Goal: Information Seeking & Learning: Learn about a topic

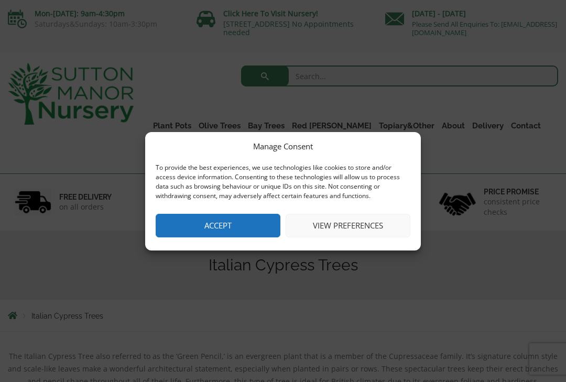
click at [233, 227] on button "Accept" at bounding box center [218, 226] width 125 height 24
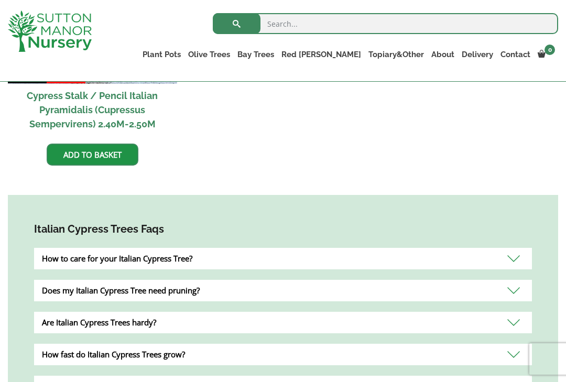
scroll to position [490, 0]
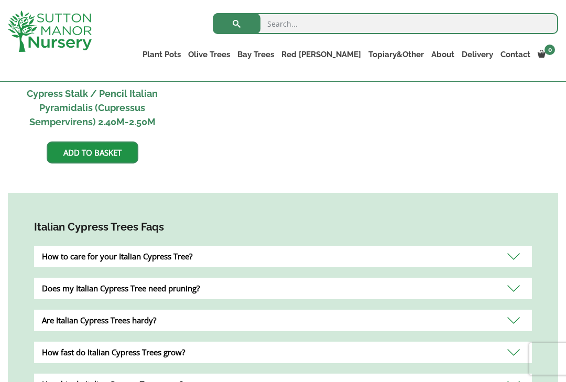
click at [91, 260] on div "How to care for your Italian Cypress Tree?" at bounding box center [283, 256] width 498 height 21
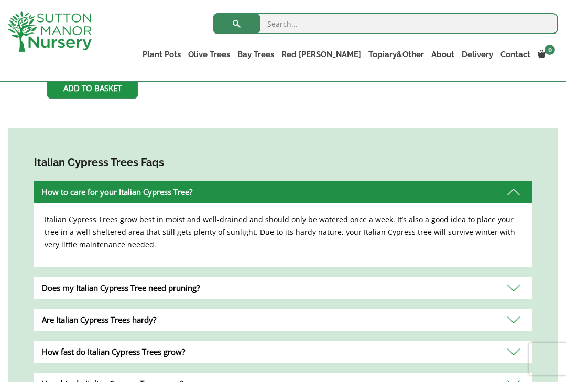
scroll to position [556, 0]
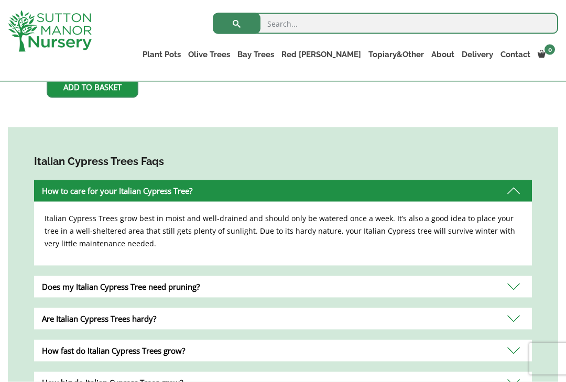
click at [58, 187] on div "How to care for your Italian Cypress Tree?" at bounding box center [283, 190] width 498 height 21
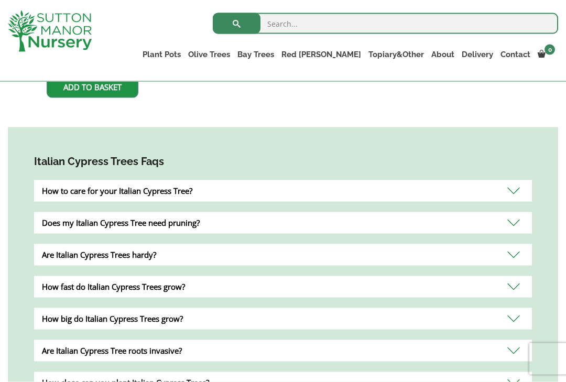
scroll to position [556, 0]
click at [41, 216] on div "Does my Italian Cypress Tree need pruning?" at bounding box center [283, 222] width 498 height 21
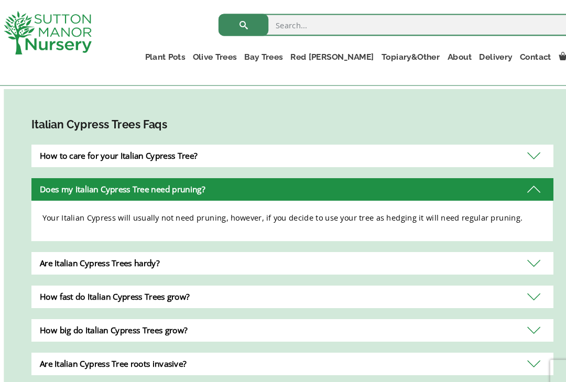
scroll to position [599, 0]
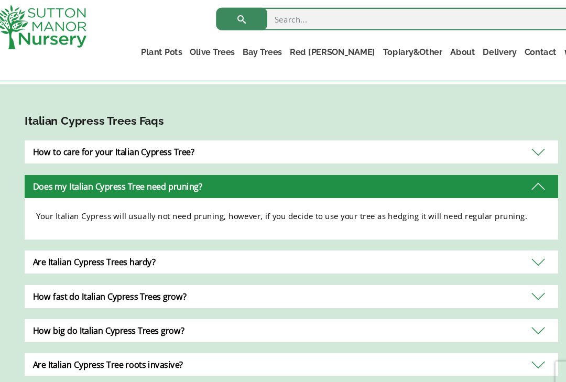
click at [62, 146] on div "How to care for your Italian Cypress Tree?" at bounding box center [283, 147] width 498 height 21
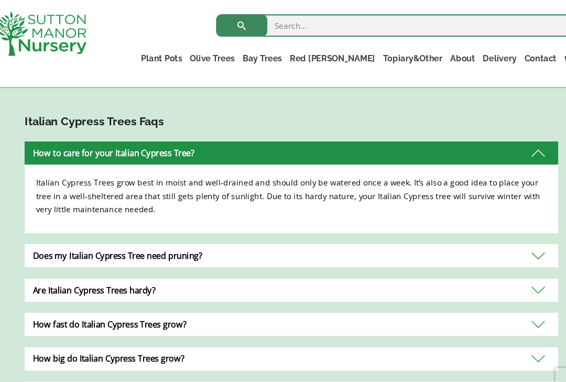
scroll to position [603, 0]
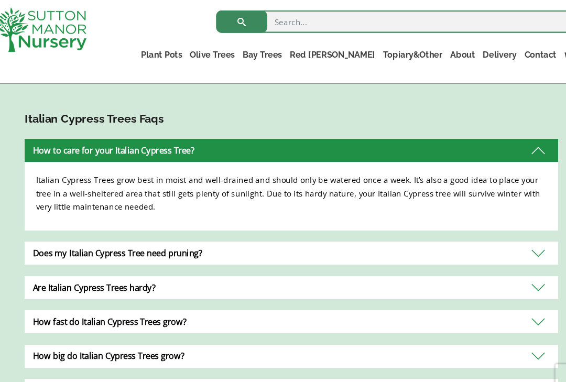
click at [59, 141] on div "How to care for your Italian Cypress Tree?" at bounding box center [283, 143] width 498 height 21
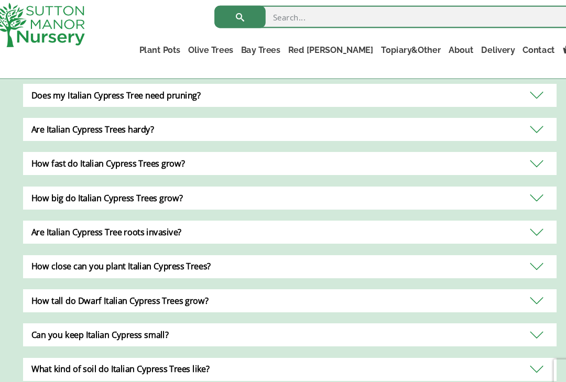
scroll to position [683, 0]
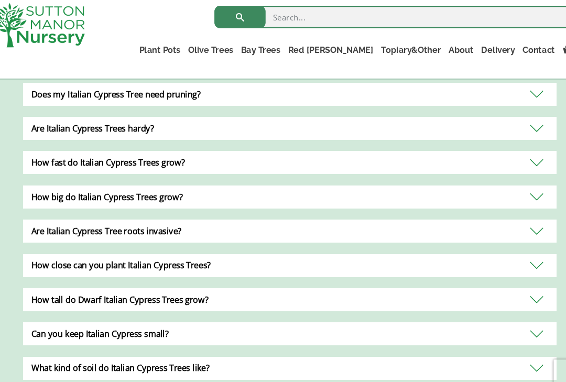
click at [76, 187] on div "How big do Italian Cypress Trees grow?" at bounding box center [283, 191] width 498 height 21
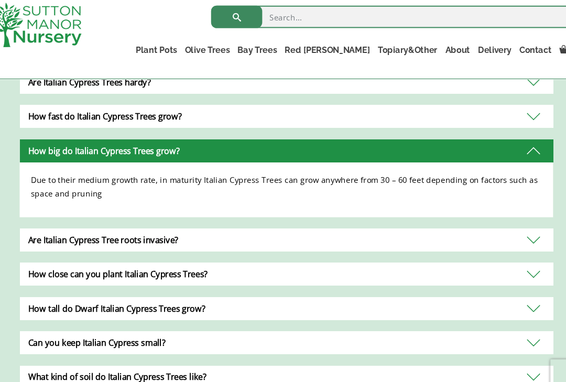
scroll to position [727, 0]
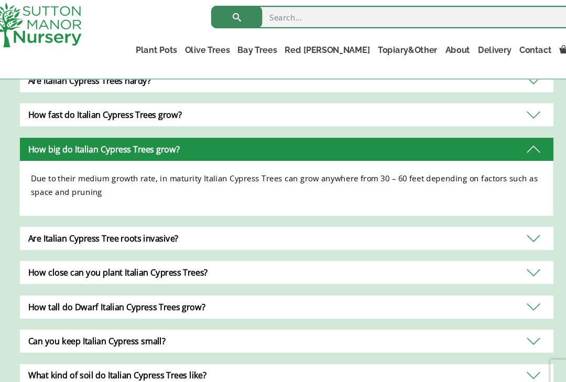
click at [59, 141] on div "How big do Italian Cypress Trees grow?" at bounding box center [283, 146] width 498 height 21
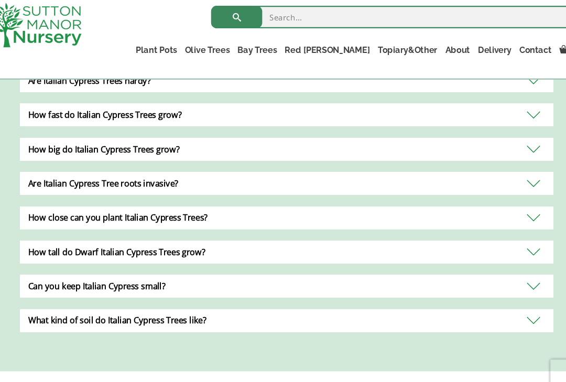
click at [50, 179] on div "Are Italian Cypress Tree roots invasive?" at bounding box center [283, 178] width 498 height 21
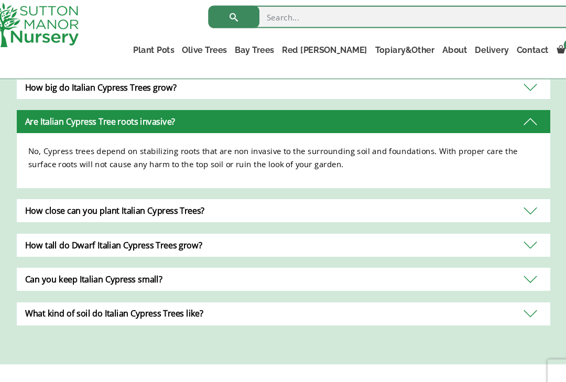
scroll to position [785, 0]
click at [55, 120] on div "Are Italian Cypress Tree roots invasive?" at bounding box center [283, 121] width 498 height 21
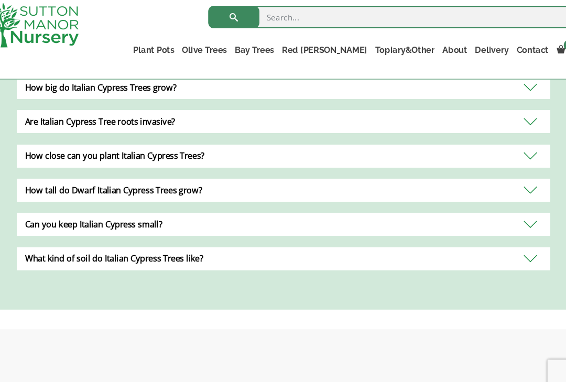
click at [15, 221] on div "Italian Cypress Trees Faqs How to care for your Italian Cypress Tree? Italian C…" at bounding box center [283, 97] width 550 height 399
click at [47, 174] on div "How tall do Dwarf Italian Cypress Trees grow?" at bounding box center [283, 184] width 498 height 21
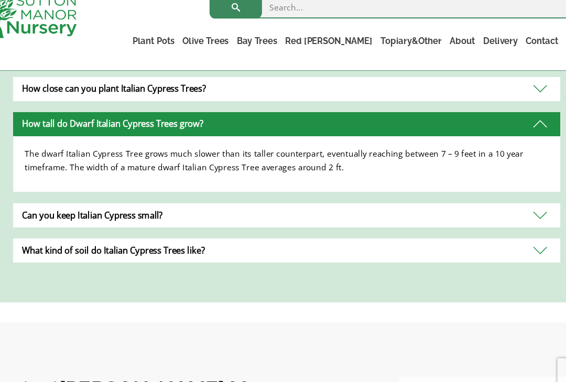
scroll to position [845, 0]
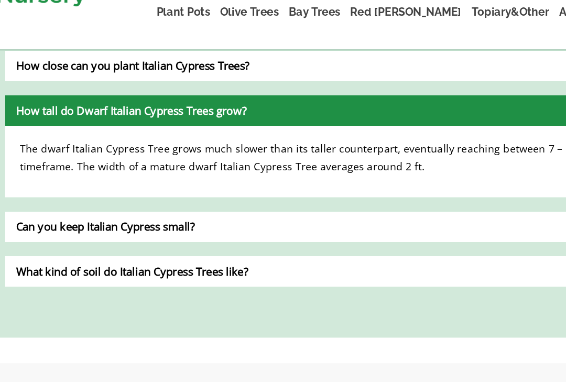
click at [35, 114] on div "How tall do Dwarf Italian Cypress Trees grow?" at bounding box center [283, 124] width 498 height 21
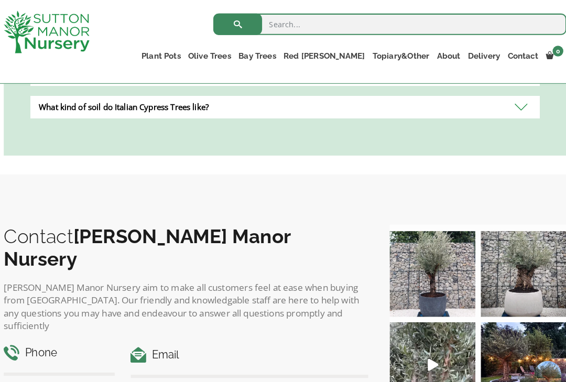
scroll to position [930, 0]
click at [0, 0] on link "Jars And Urns" at bounding box center [0, 0] width 0 height 0
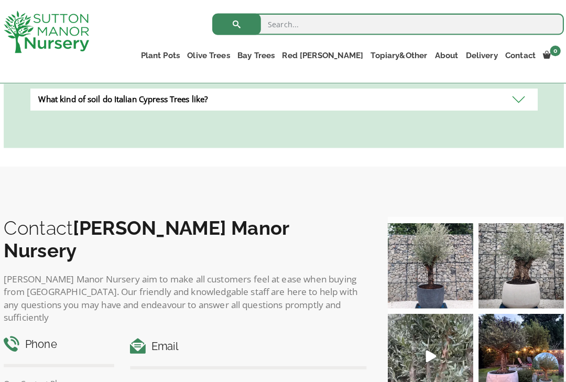
scroll to position [936, 0]
click at [0, 0] on link "100% Italian Terracotta" at bounding box center [0, 0] width 0 height 0
click at [0, 0] on link "Shallow Bowl Grande" at bounding box center [0, 0] width 0 height 0
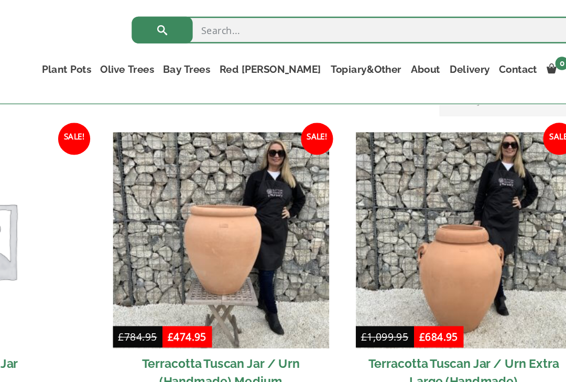
scroll to position [448, 0]
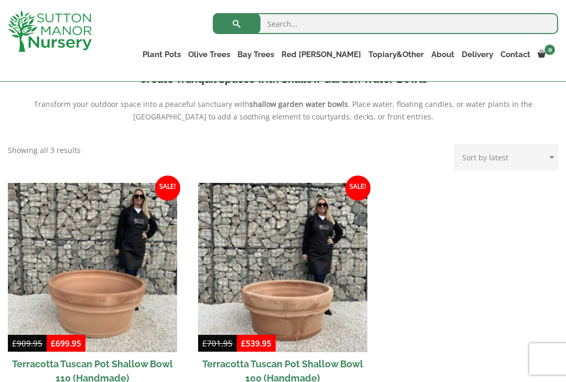
scroll to position [373, 0]
click at [0, 0] on link "Rolled Rim Classico" at bounding box center [0, 0] width 0 height 0
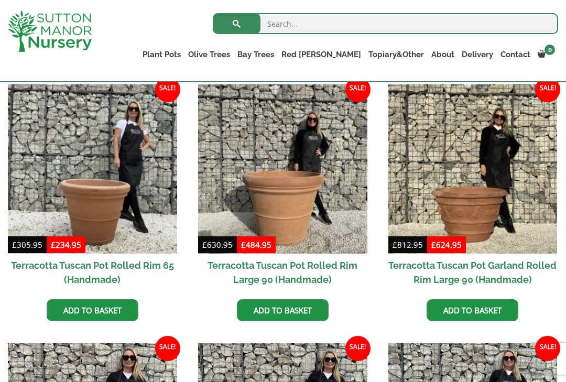
scroll to position [470, 0]
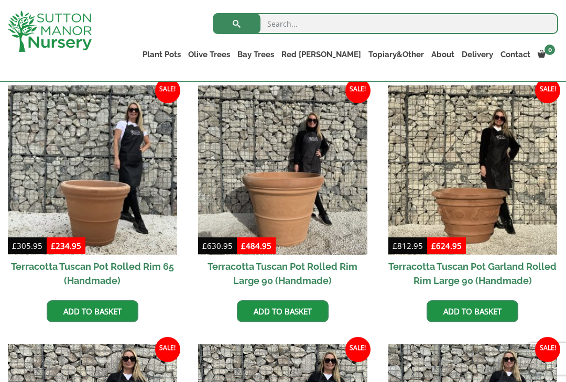
click at [0, 0] on link "Red [PERSON_NAME] Standards" at bounding box center [0, 0] width 0 height 0
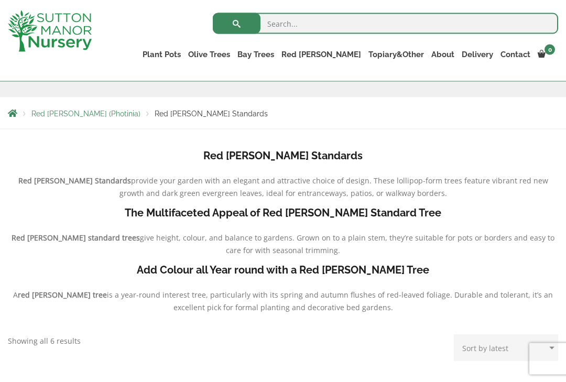
scroll to position [163, 0]
click at [0, 0] on link "Red [PERSON_NAME] (Photinia) Floating Cloud Trees" at bounding box center [0, 0] width 0 height 0
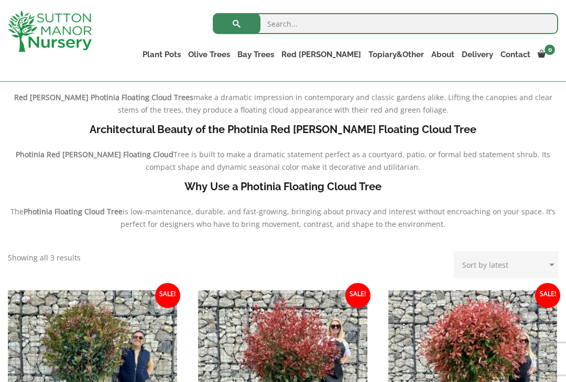
scroll to position [242, 0]
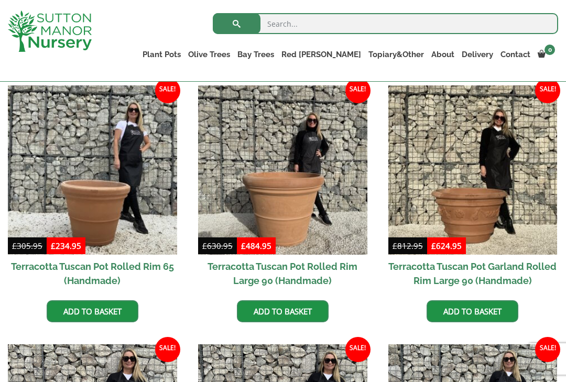
click at [0, 0] on link "Cylinders Traditionals" at bounding box center [0, 0] width 0 height 0
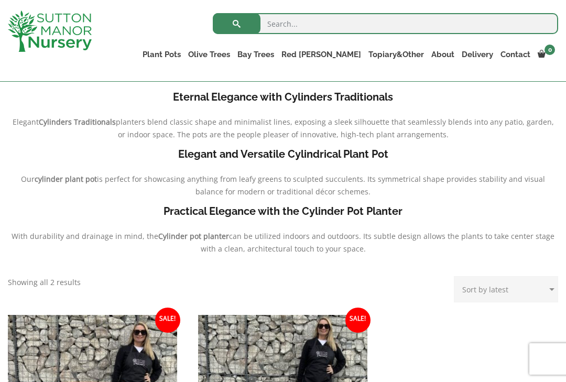
scroll to position [240, 0]
click at [0, 0] on link "Squares And Troughs" at bounding box center [0, 0] width 0 height 0
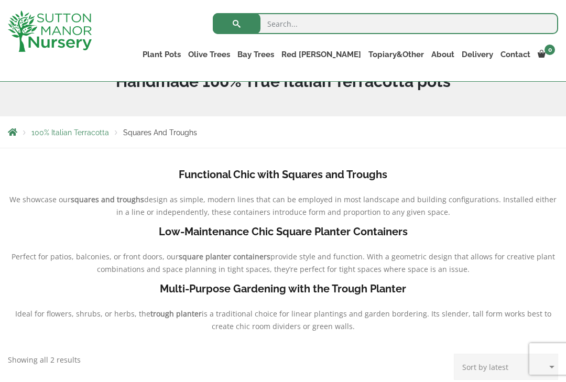
scroll to position [162, 0]
